Goal: Check status: Check status

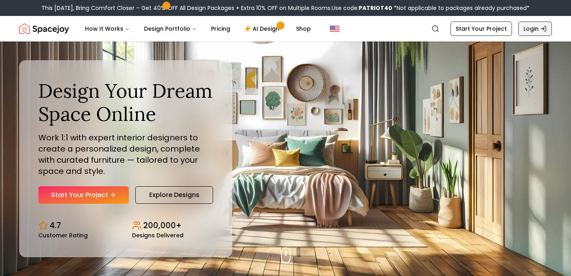
click at [532, 27] on link "Login" at bounding box center [536, 29] width 34 height 14
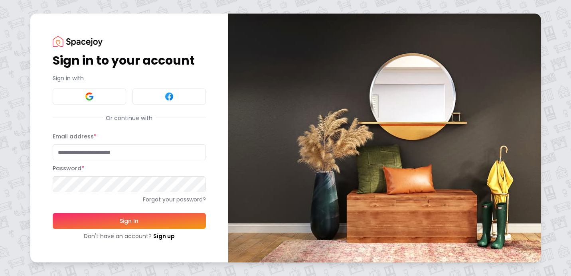
click at [124, 152] on input "Email address *" at bounding box center [129, 153] width 153 height 16
type input "**********"
click at [53, 213] on button "Sign In" at bounding box center [129, 221] width 153 height 16
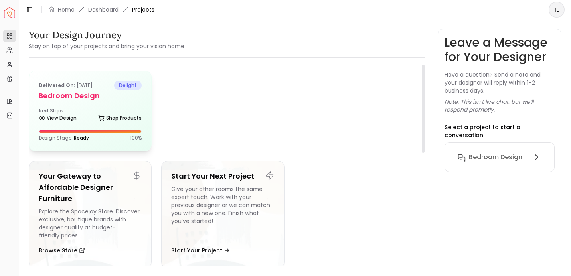
click at [87, 105] on div "Delivered on: [DATE] delight Bedroom design Next Steps: View Design Shop Produc…" at bounding box center [90, 111] width 122 height 80
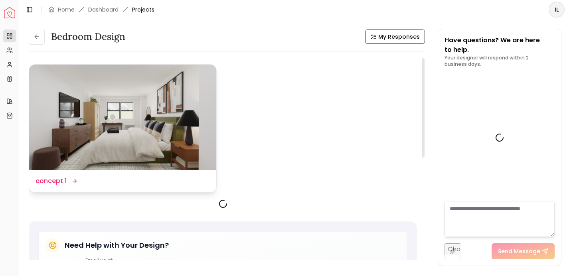
click at [81, 139] on img at bounding box center [122, 117] width 187 height 105
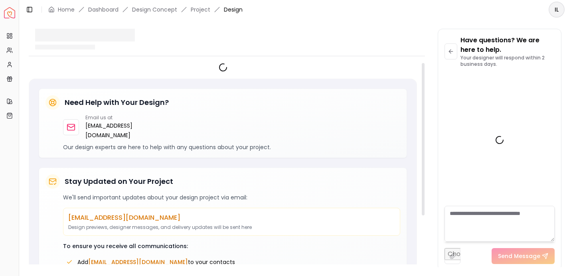
scroll to position [743, 0]
